Goal: Task Accomplishment & Management: Use online tool/utility

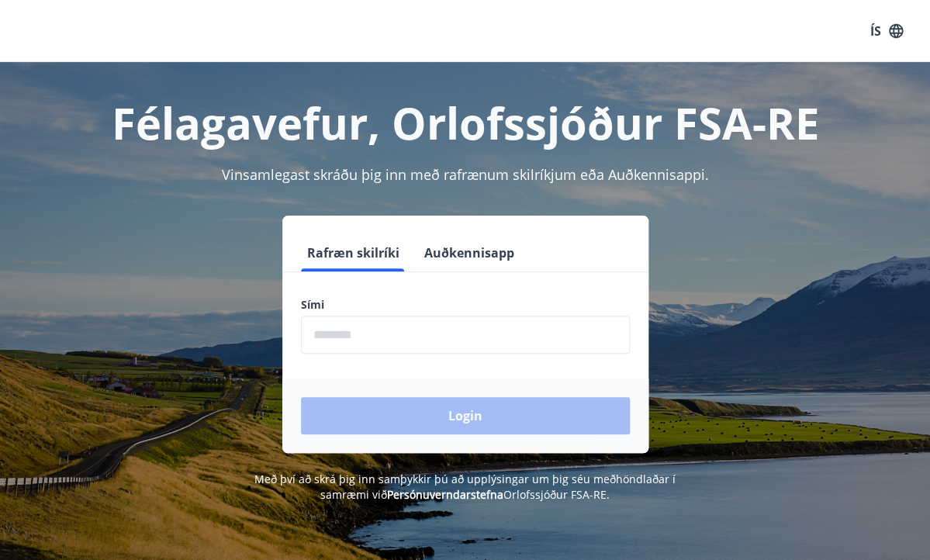
click at [342, 344] on input "phone" at bounding box center [465, 335] width 329 height 38
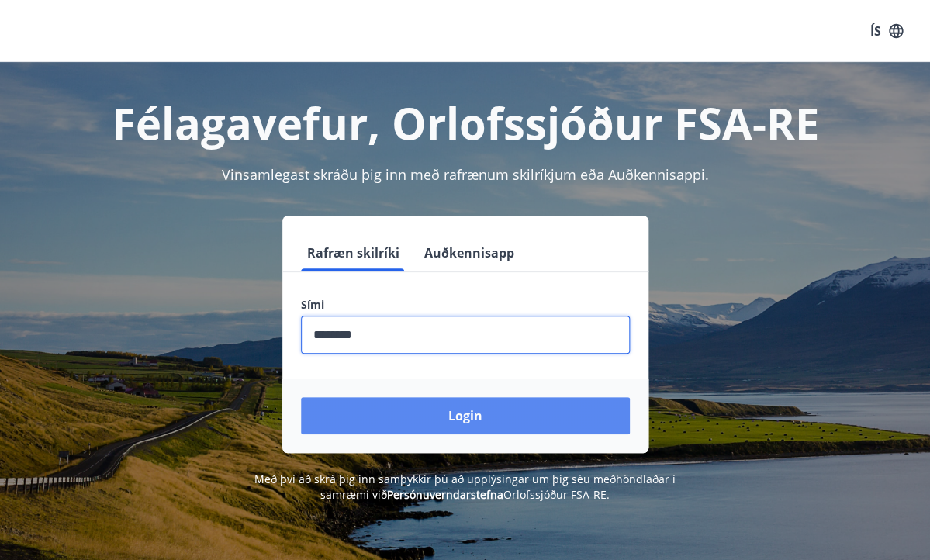
type input "********"
click at [454, 421] on button "Login" at bounding box center [465, 415] width 329 height 37
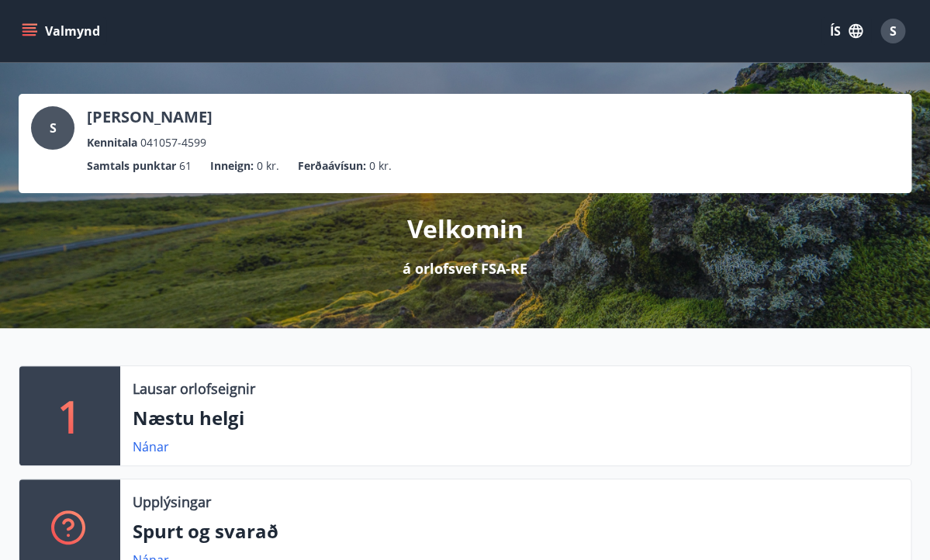
click at [30, 29] on icon "menu" at bounding box center [30, 28] width 14 height 2
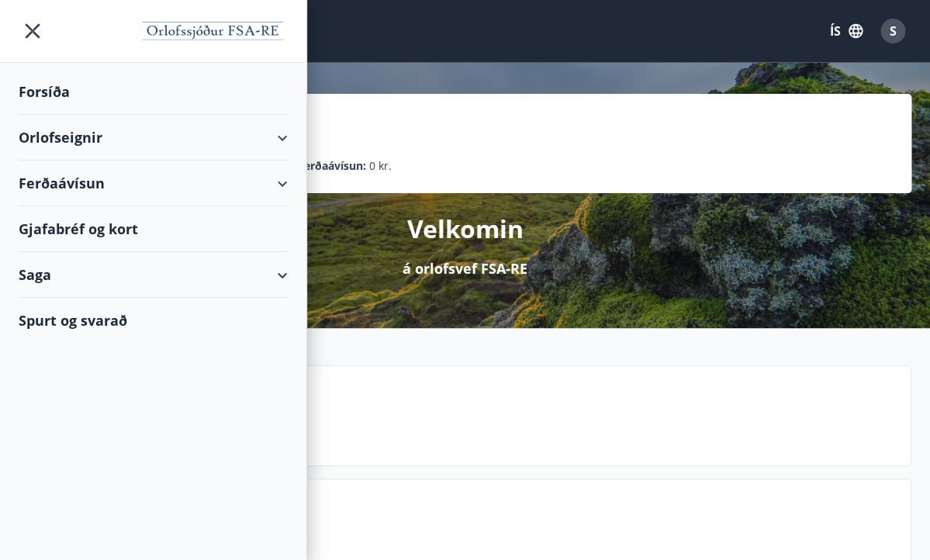
click at [114, 135] on div "Orlofseignir" at bounding box center [153, 138] width 269 height 46
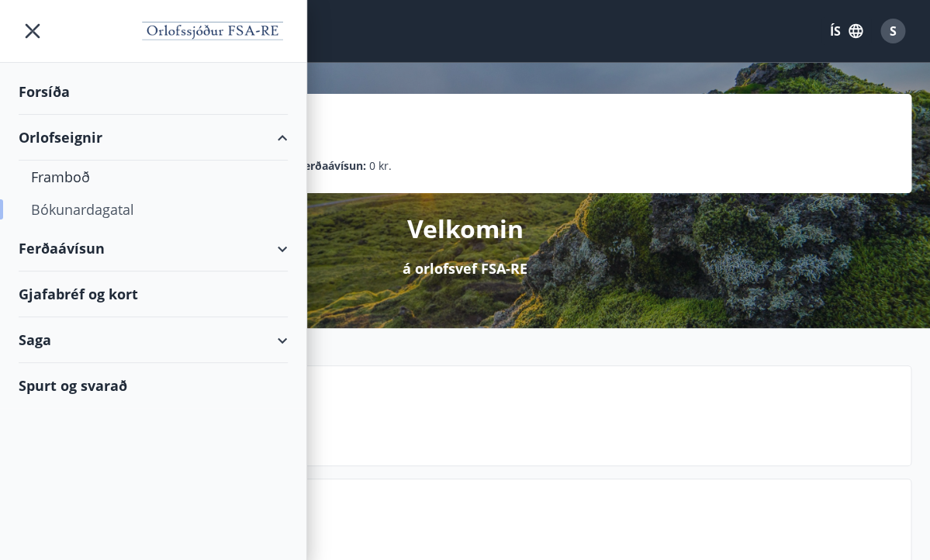
click at [90, 207] on div "Bókunardagatal" at bounding box center [153, 209] width 244 height 33
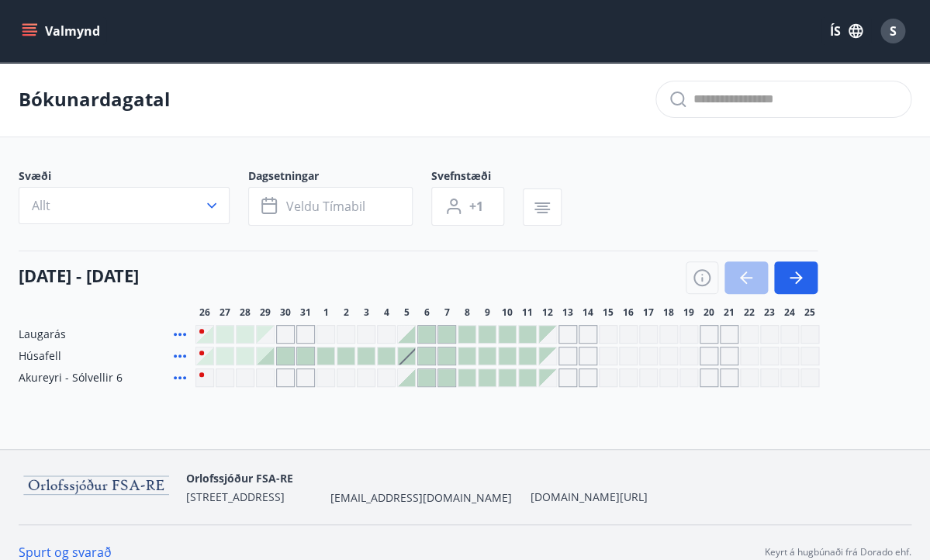
click at [160, 434] on div "Bókunardagatal Svæði Allt Dagsetningar Veldu tímabil Svefnstæði +1 [DATE] - [DA…" at bounding box center [465, 255] width 930 height 387
